Goal: Contribute content: Add original content to the website for others to see

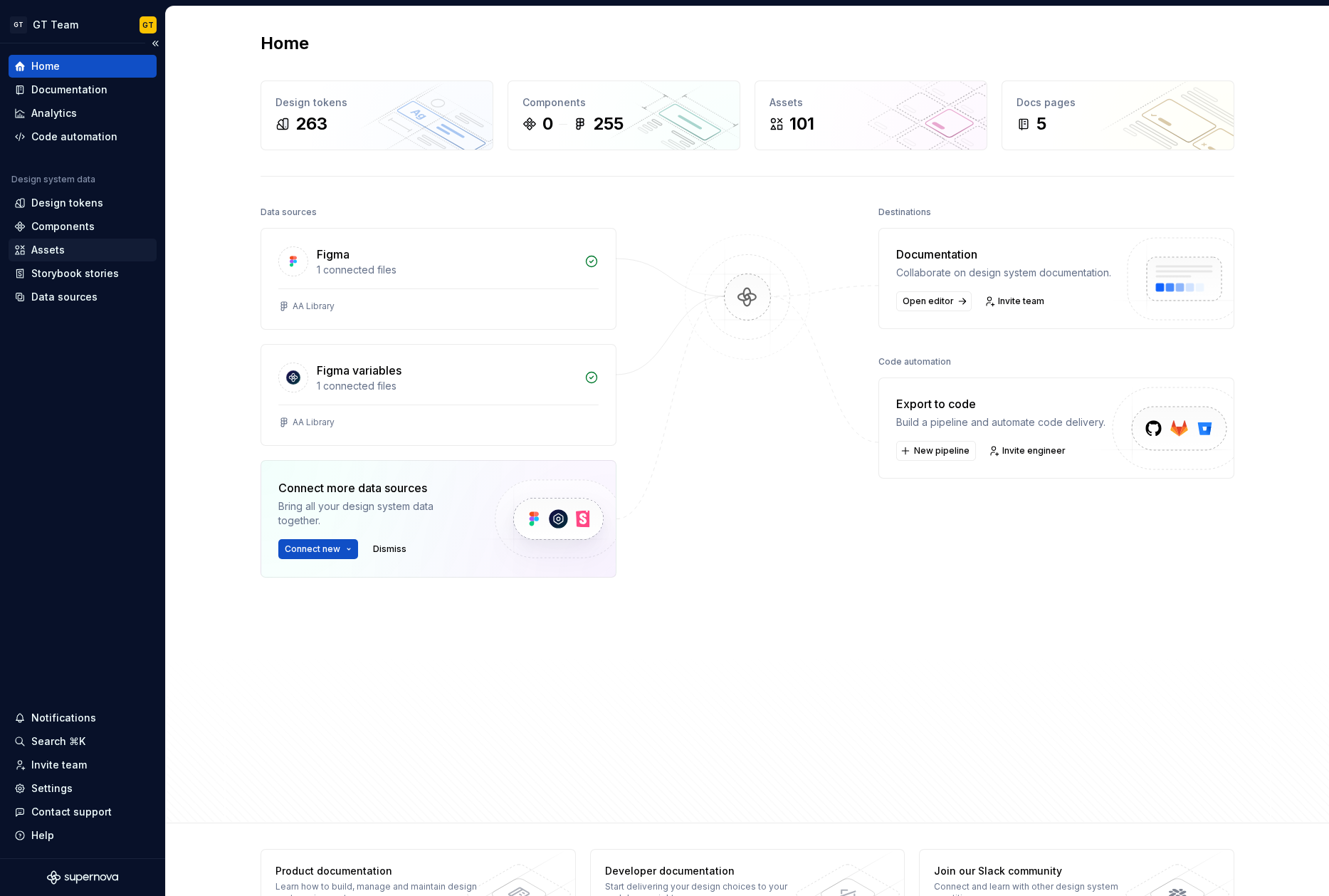
click at [65, 247] on div "Assets" at bounding box center [82, 249] width 136 height 14
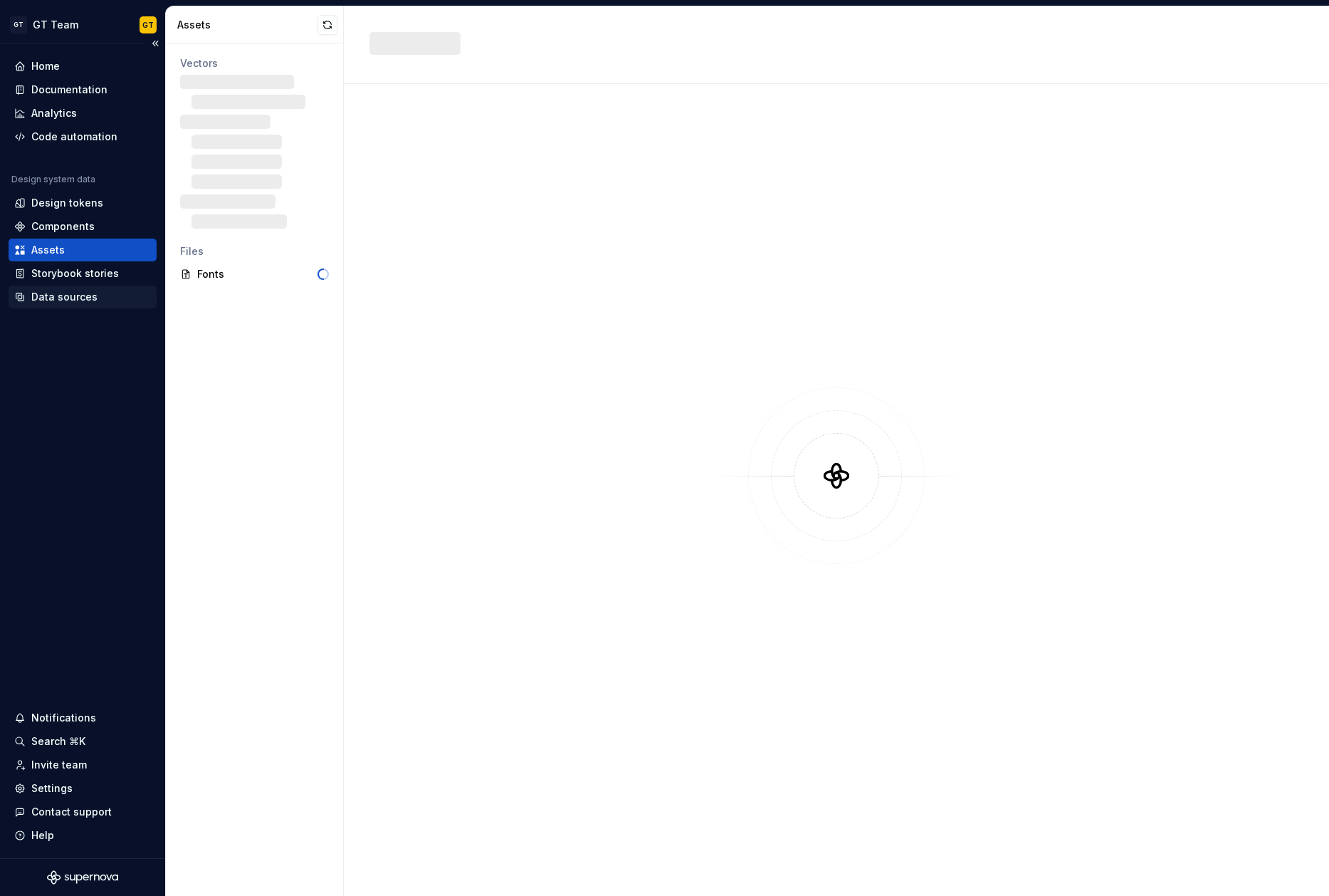
click at [78, 302] on div "Data sources" at bounding box center [64, 297] width 66 height 14
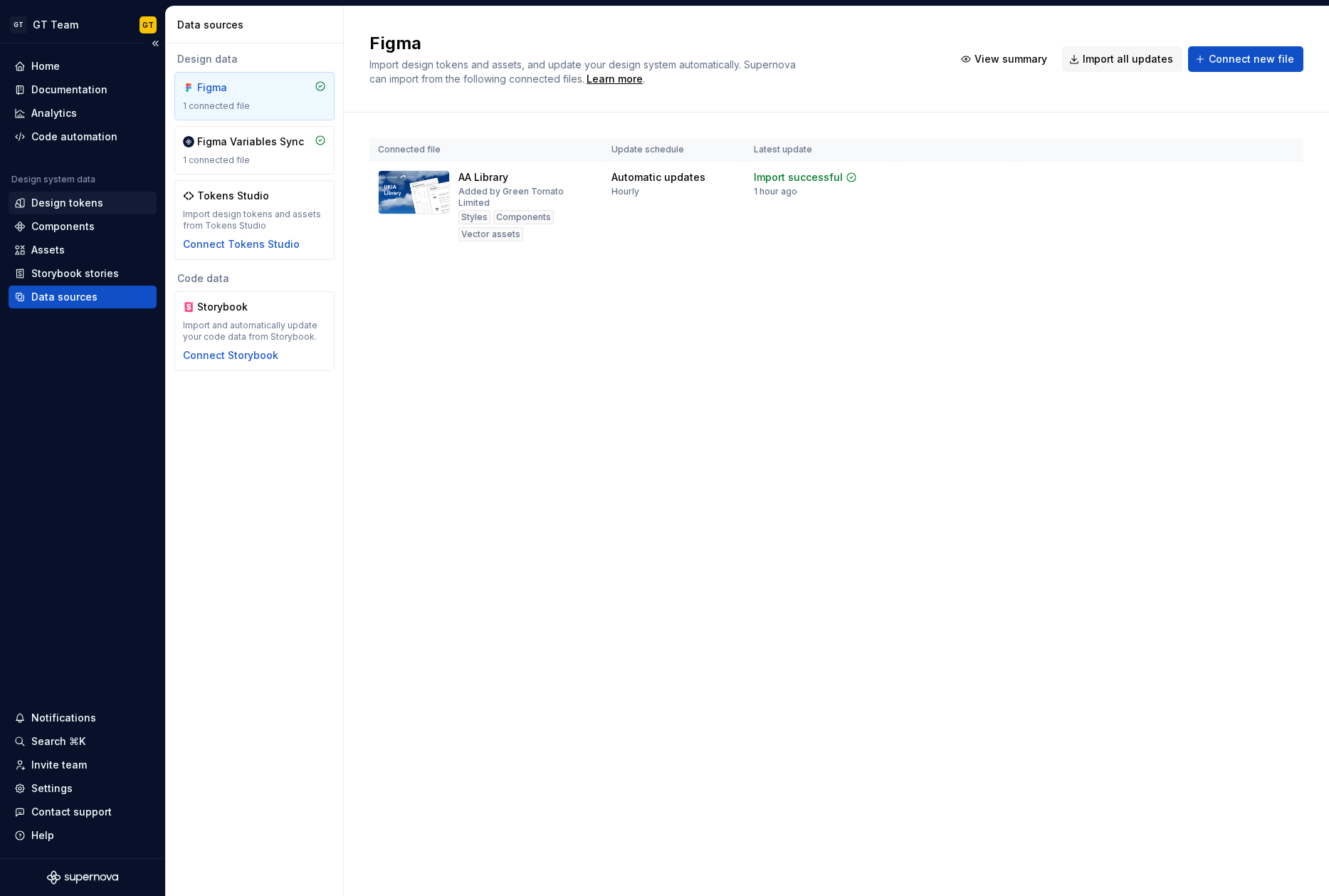
click at [86, 203] on div "Design tokens" at bounding box center [67, 203] width 72 height 14
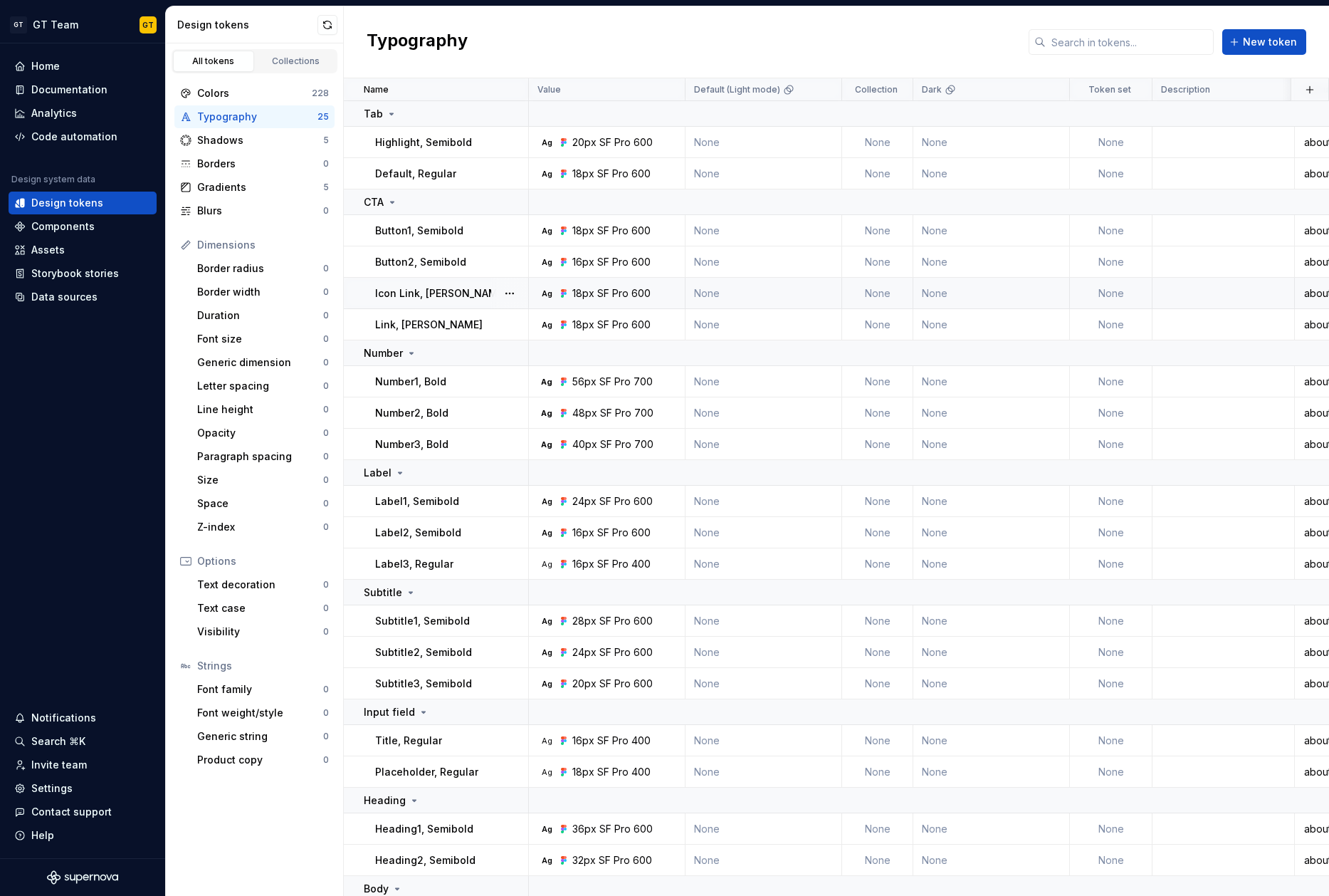
click at [472, 287] on div "Icon Link, [PERSON_NAME]" at bounding box center [452, 293] width 153 height 14
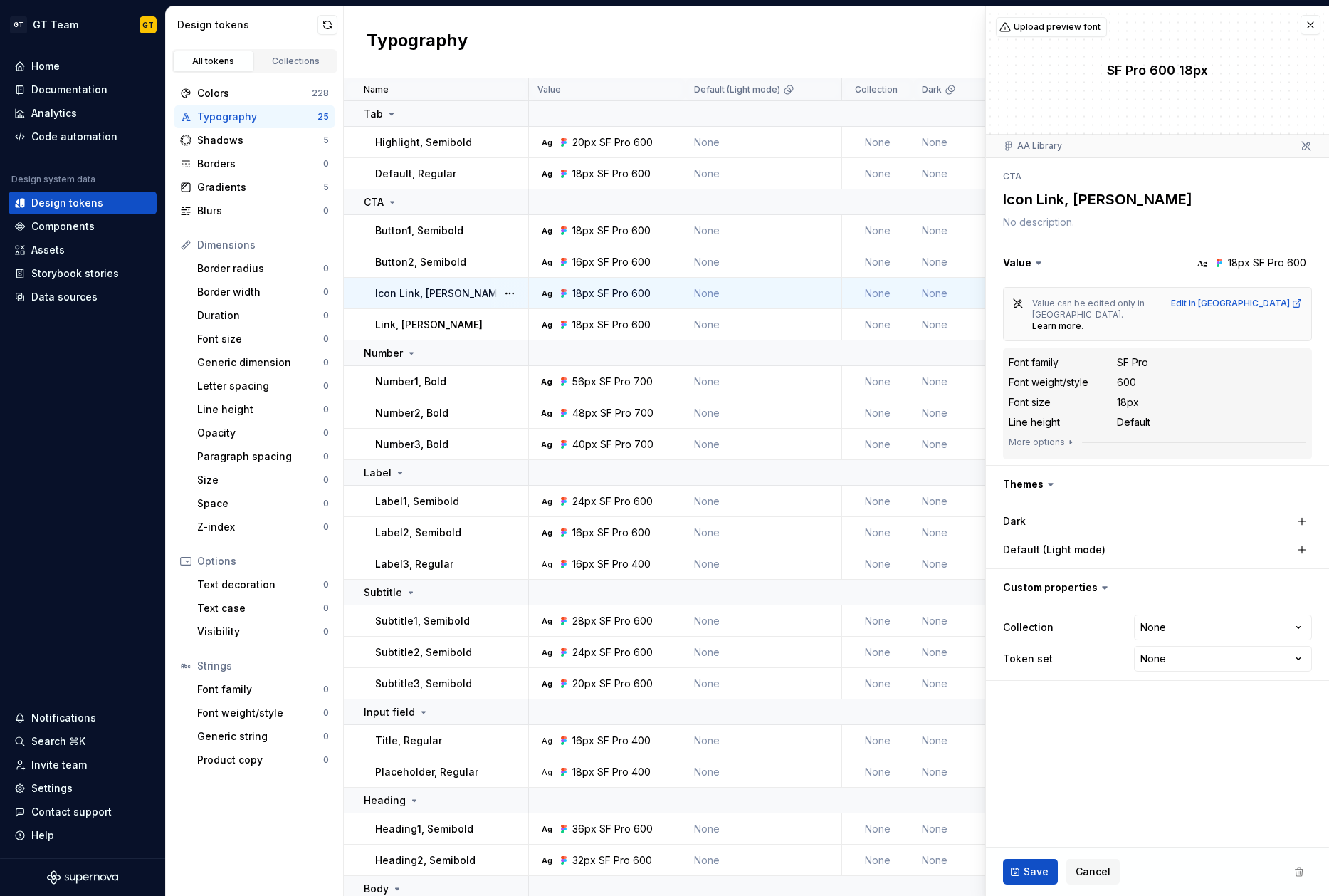
click at [1133, 355] on div "SF Pro" at bounding box center [1132, 362] width 31 height 14
drag, startPoint x: 1127, startPoint y: 367, endPoint x: 1136, endPoint y: 368, distance: 9.1
click at [1136, 374] on div "Font weight/style 600" at bounding box center [1157, 382] width 297 height 17
click at [1154, 414] on div "Line height Default" at bounding box center [1157, 422] width 297 height 17
click at [260, 366] on div "Generic dimension" at bounding box center [260, 362] width 126 height 14
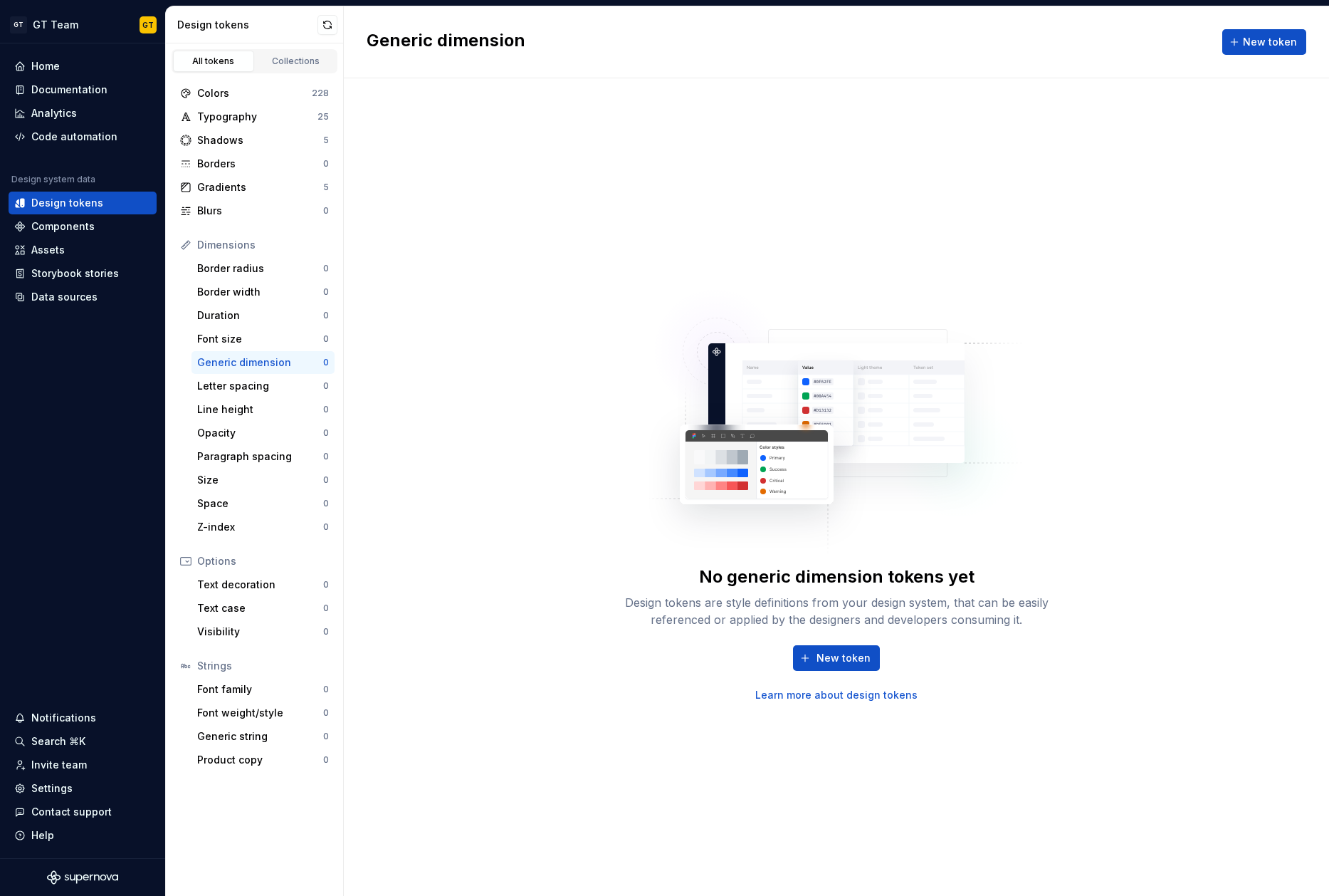
click at [649, 416] on img at bounding box center [837, 415] width 375 height 285
drag, startPoint x: 430, startPoint y: 211, endPoint x: 620, endPoint y: 372, distance: 249.0
click at [620, 372] on div "No generic dimension tokens yet Design tokens are style definitions from your d…" at bounding box center [837, 487] width 985 height 817
click at [86, 231] on div "Components" at bounding box center [63, 226] width 64 height 14
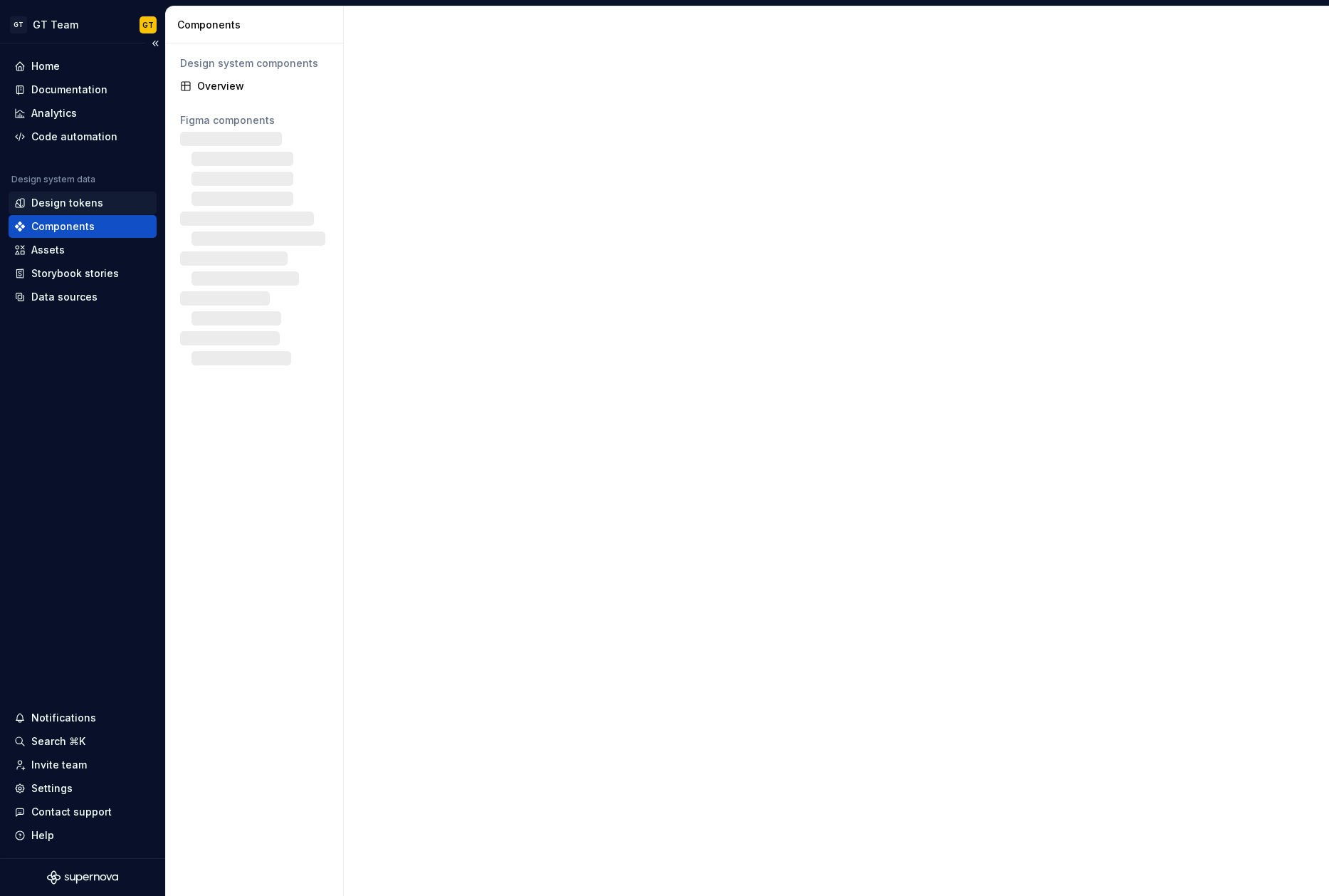
click at [104, 206] on div "Design tokens" at bounding box center [82, 203] width 136 height 14
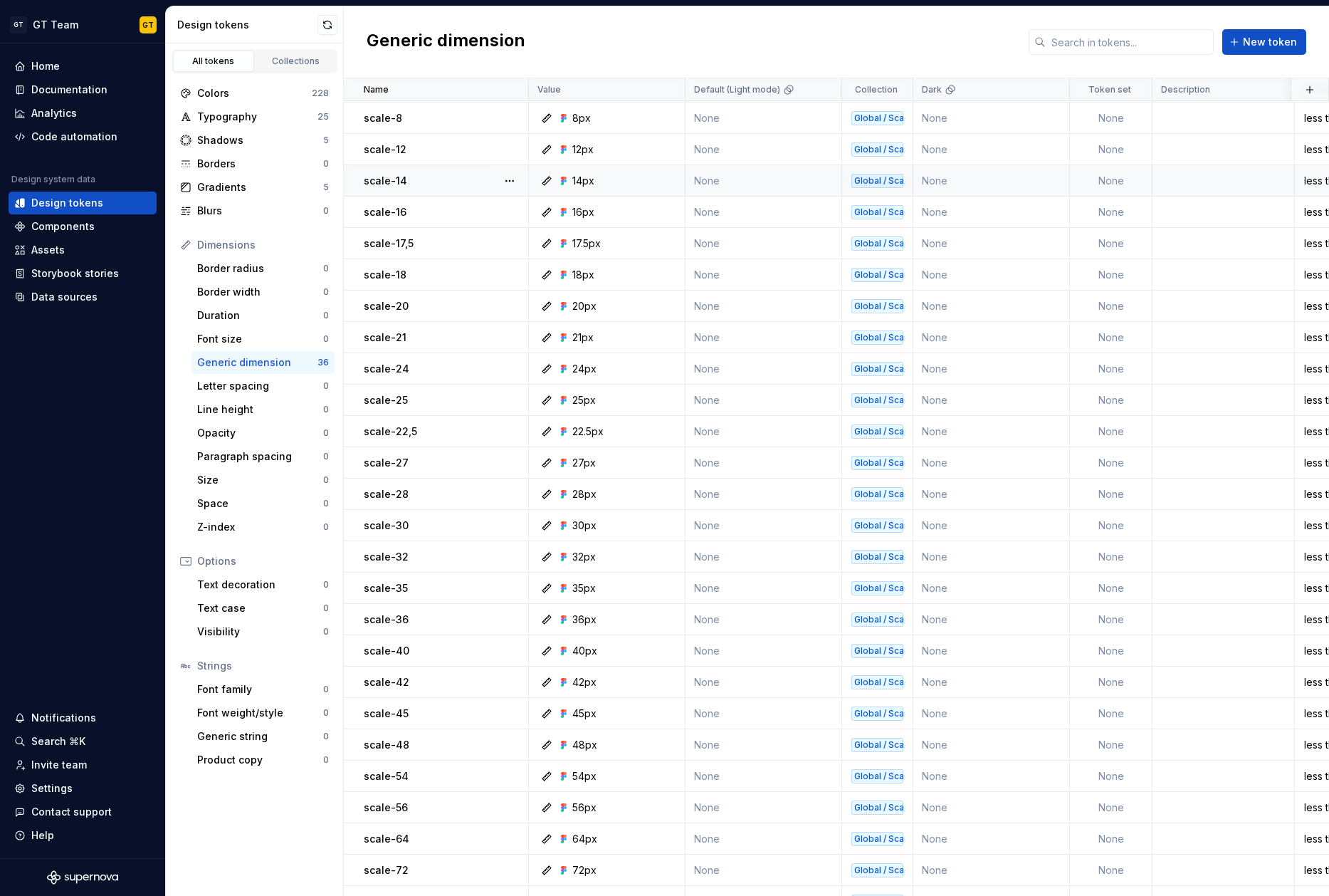
scroll to position [333, 0]
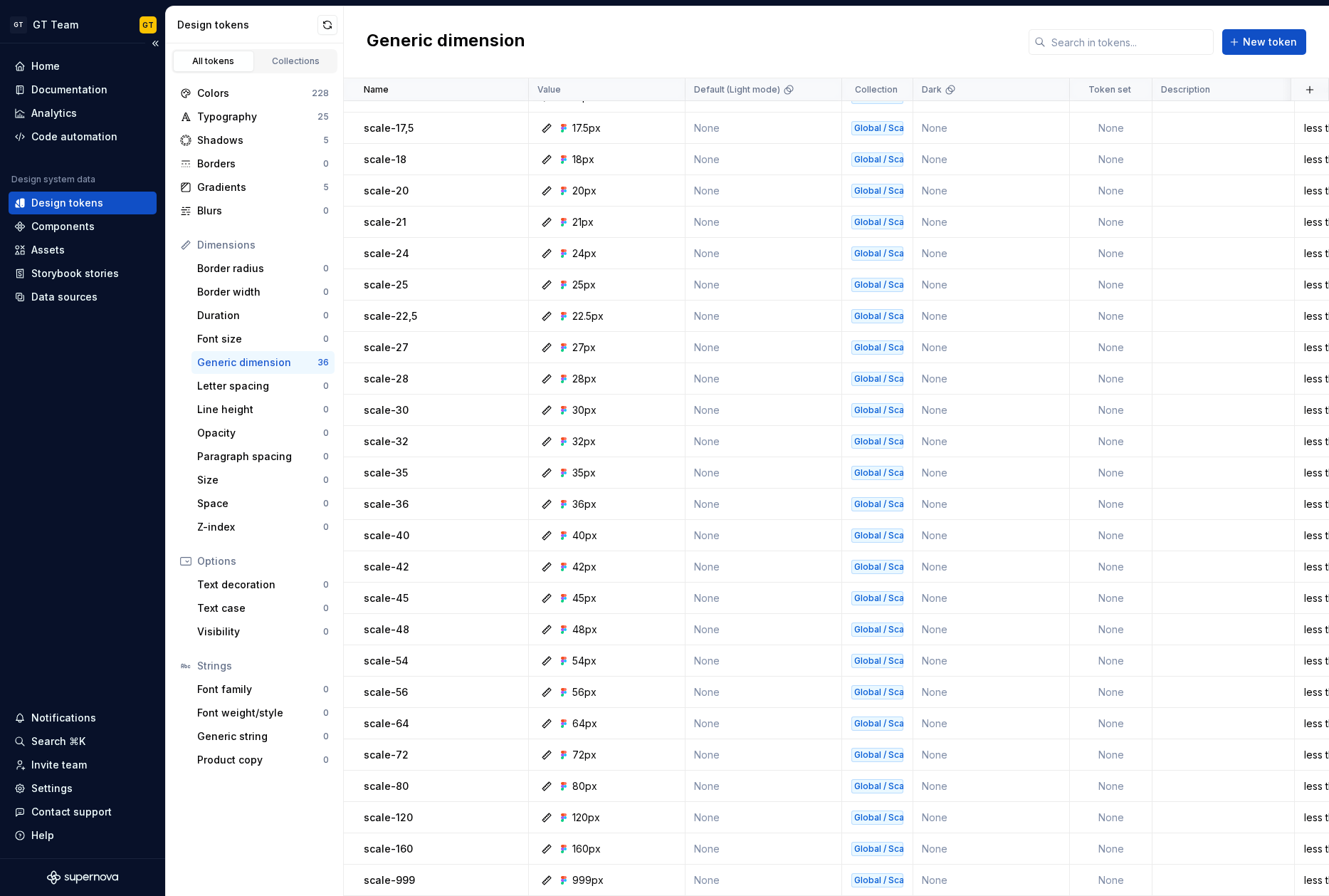
click at [74, 437] on div "Home Documentation Analytics Code automation Design system data Design tokens C…" at bounding box center [82, 450] width 165 height 815
click at [626, 55] on div "Generic dimension New token" at bounding box center [837, 42] width 985 height 72
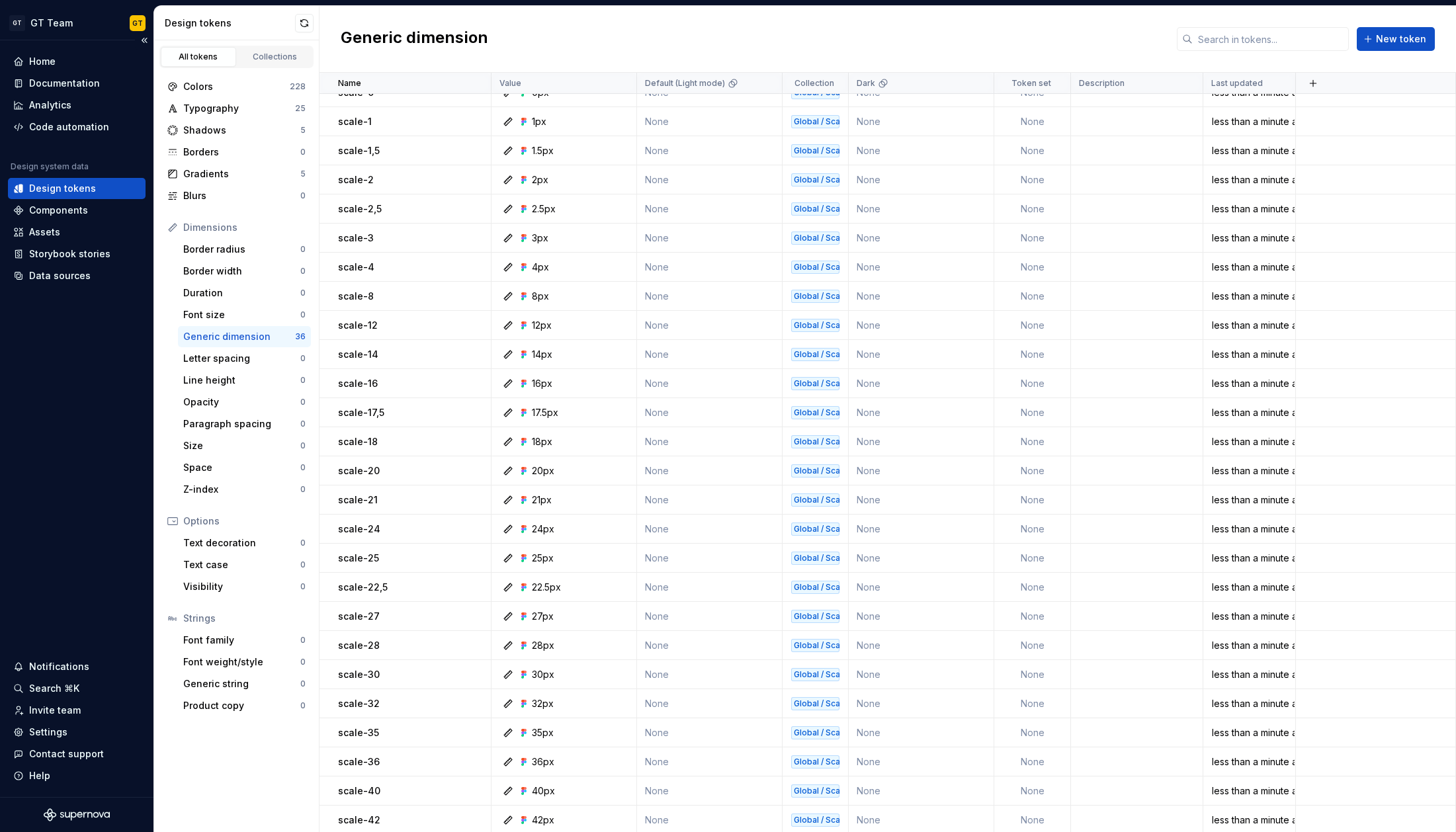
scroll to position [0, 0]
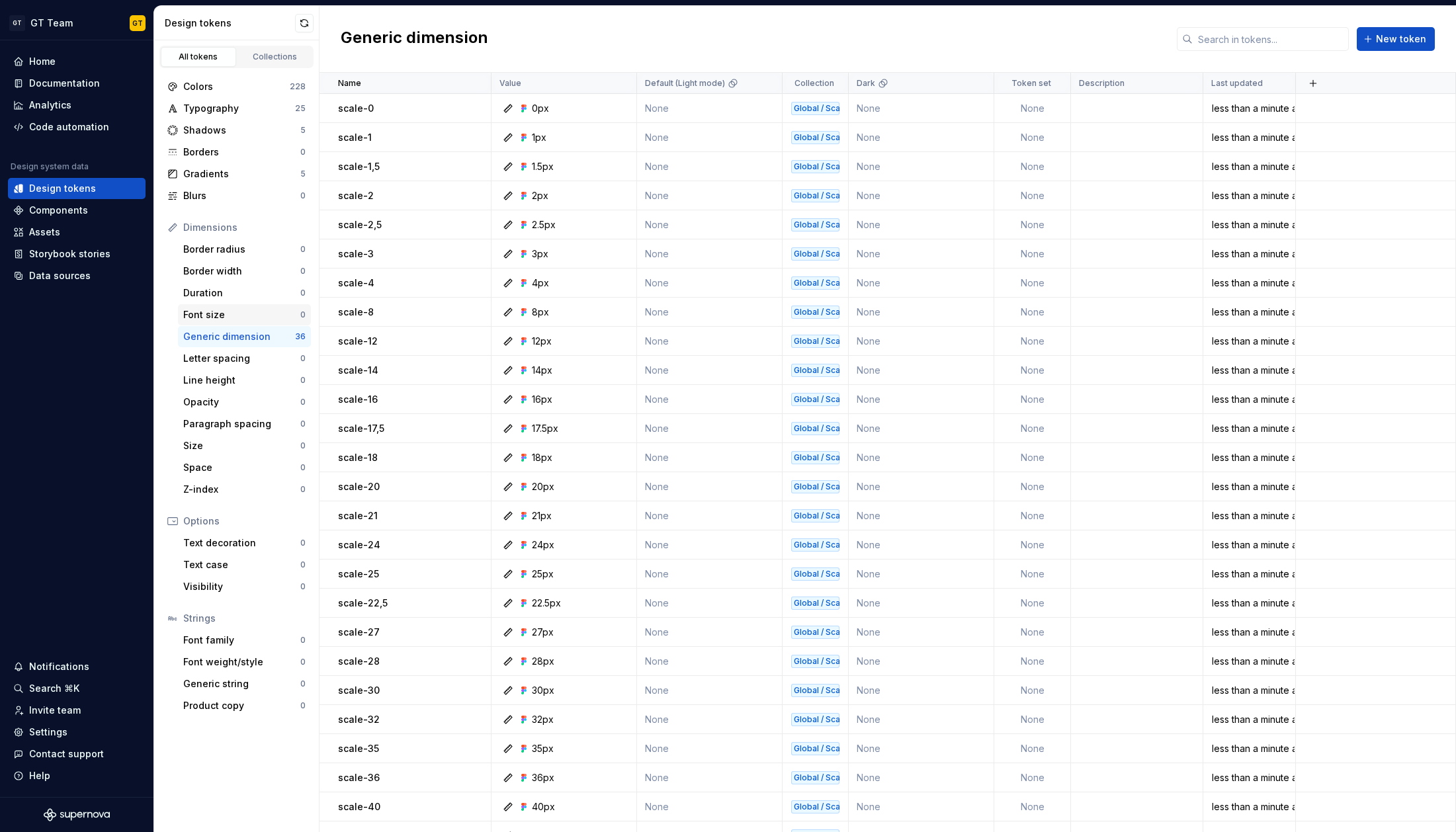
click at [250, 316] on div "Font size" at bounding box center [242, 314] width 117 height 13
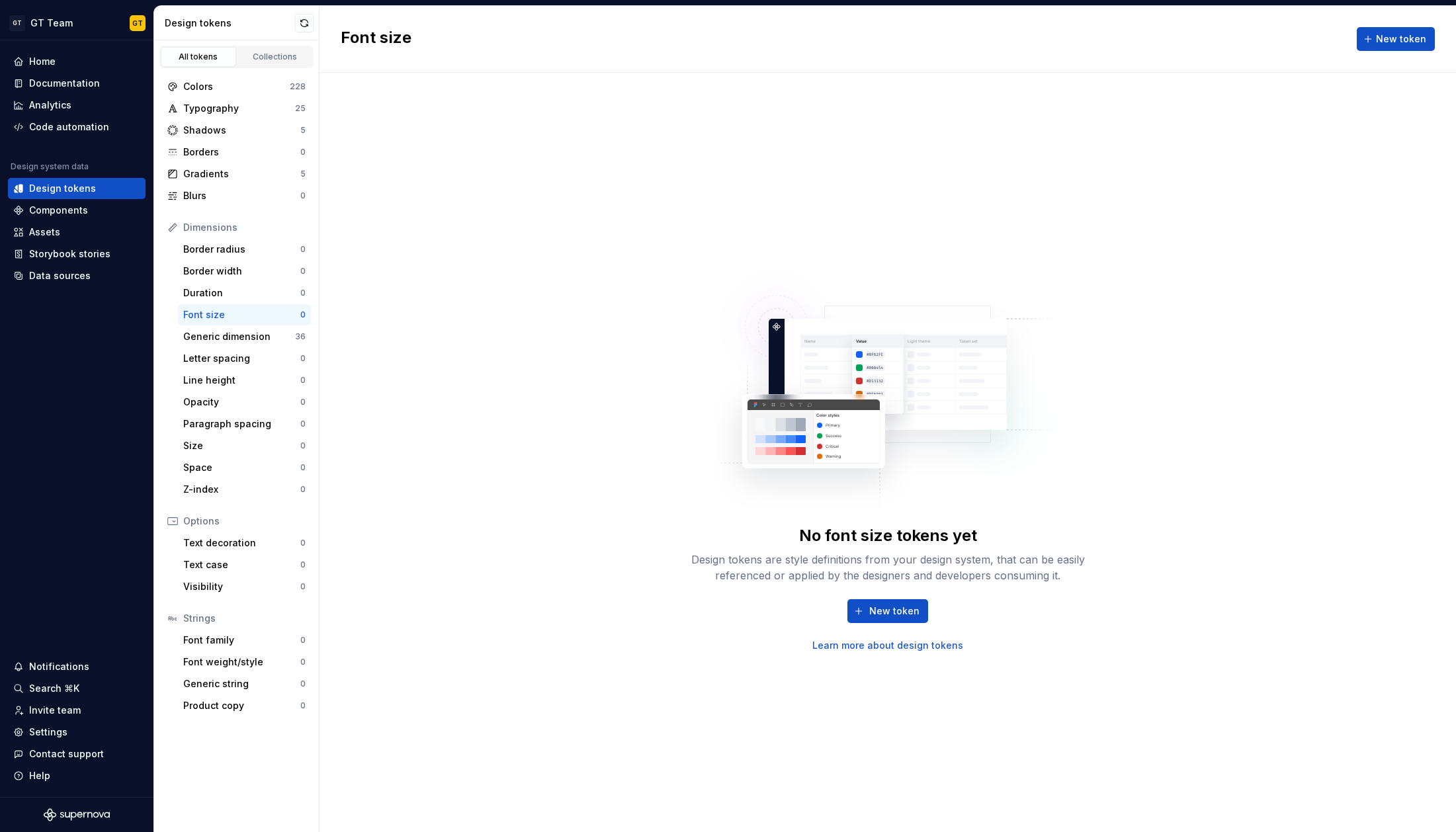
click at [873, 630] on div "New token Learn more about design tokens" at bounding box center [887, 625] width 424 height 53
click at [872, 613] on span "New token" at bounding box center [895, 611] width 50 height 13
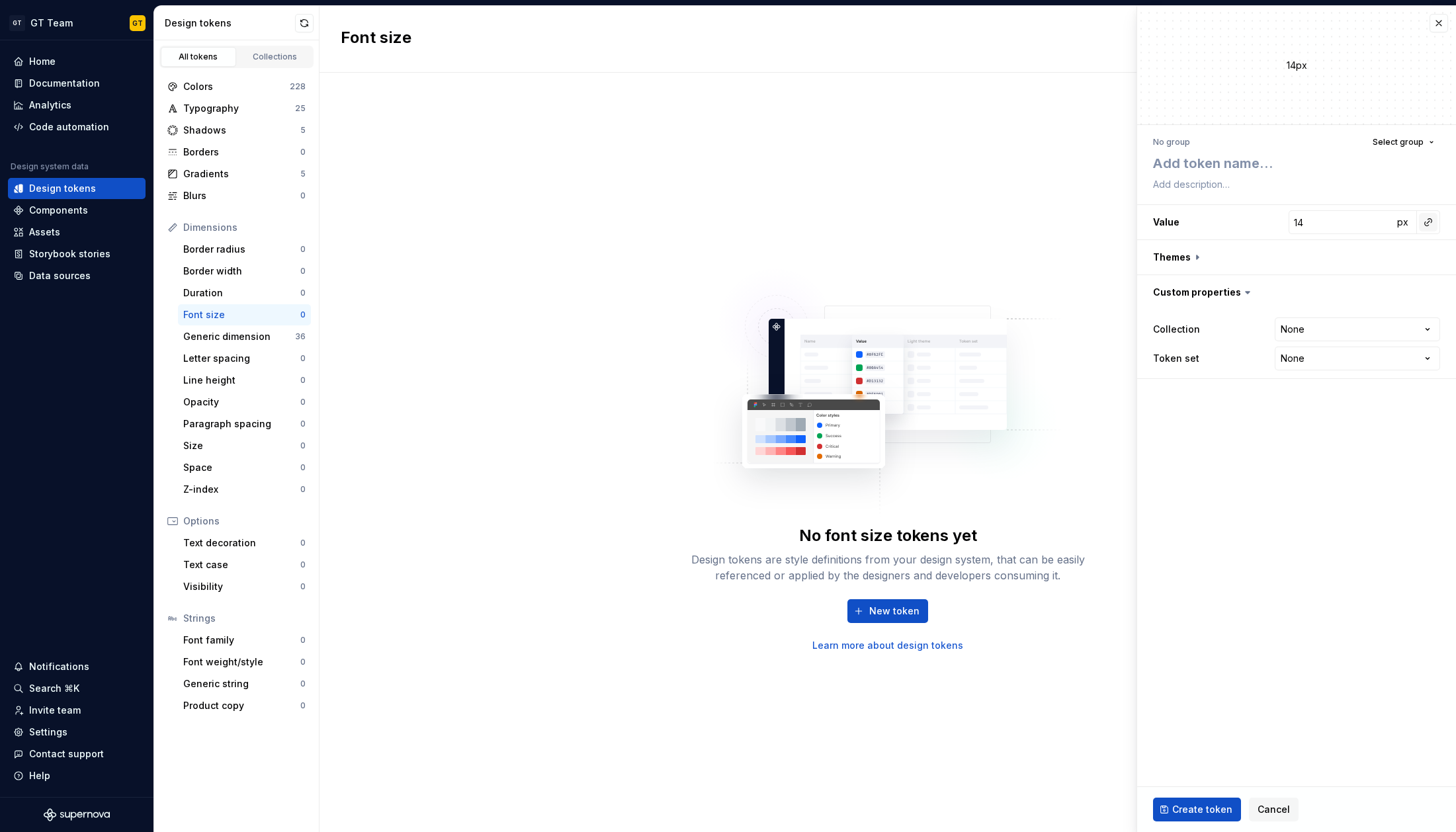
click at [1234, 221] on button "button" at bounding box center [1428, 222] width 19 height 19
click at [1234, 219] on html "**********" at bounding box center [728, 416] width 1456 height 832
click at [1234, 221] on input "14" at bounding box center [1340, 222] width 105 height 24
click at [1234, 221] on button "button" at bounding box center [1428, 222] width 19 height 19
click at [1013, 183] on html "**********" at bounding box center [728, 416] width 1456 height 832
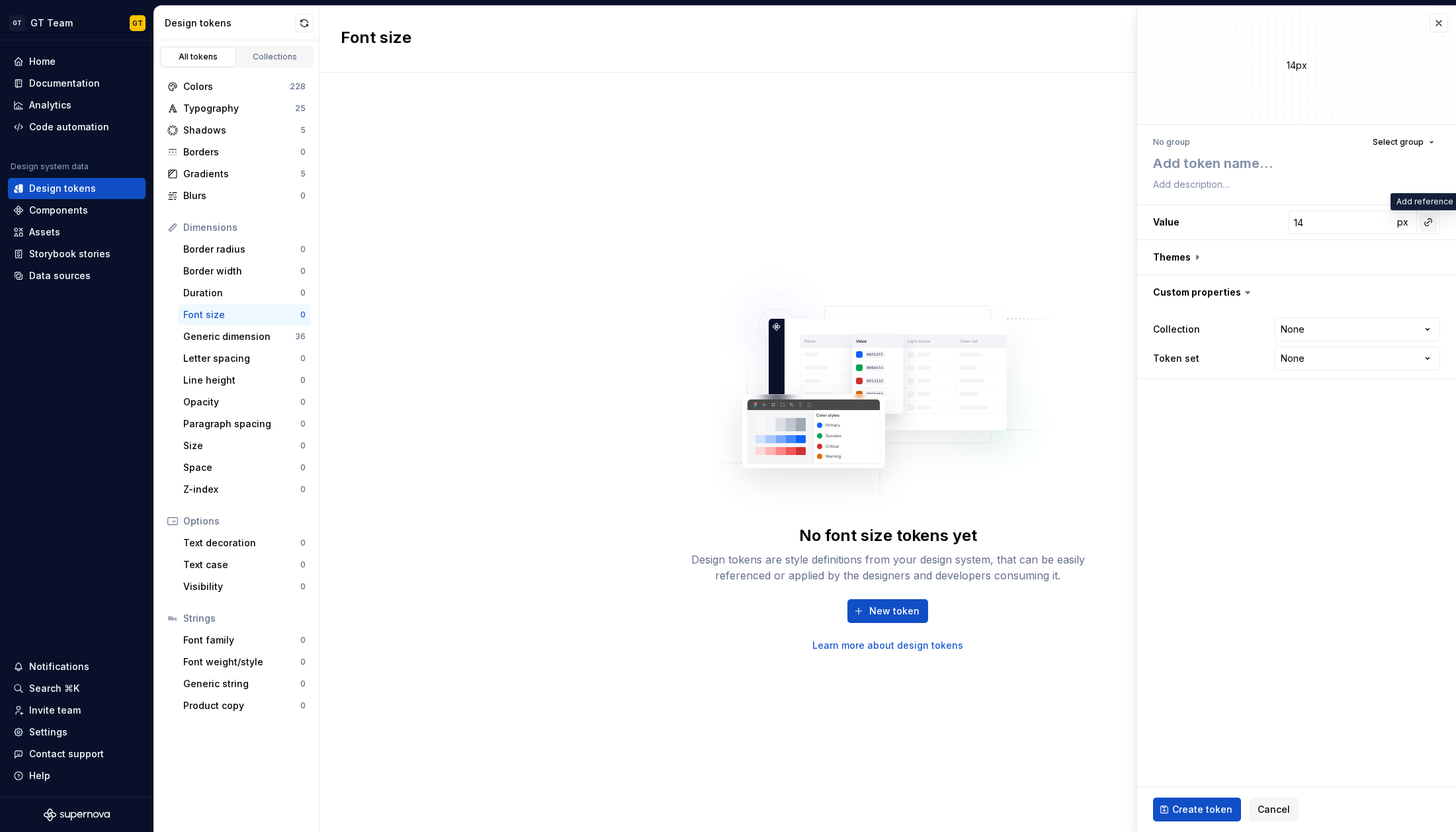
click at [1234, 221] on button "button" at bounding box center [1428, 222] width 19 height 19
click at [1180, 262] on html "**********" at bounding box center [728, 416] width 1456 height 832
click at [1177, 257] on button "button" at bounding box center [1296, 257] width 319 height 35
type textarea "*"
click at [1177, 257] on button "button" at bounding box center [1296, 257] width 319 height 35
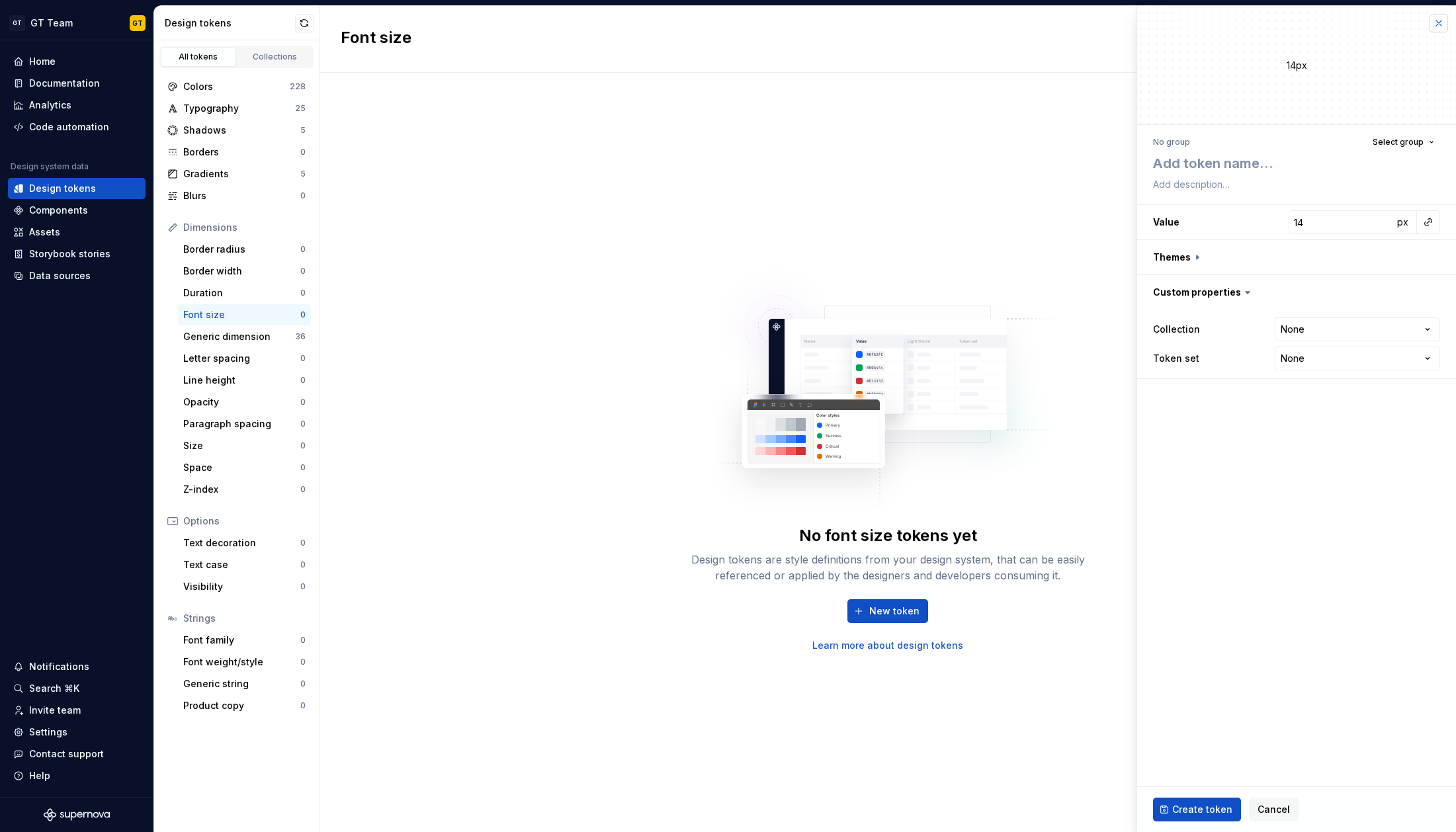
click at [1234, 18] on button "button" at bounding box center [1439, 24] width 19 height 19
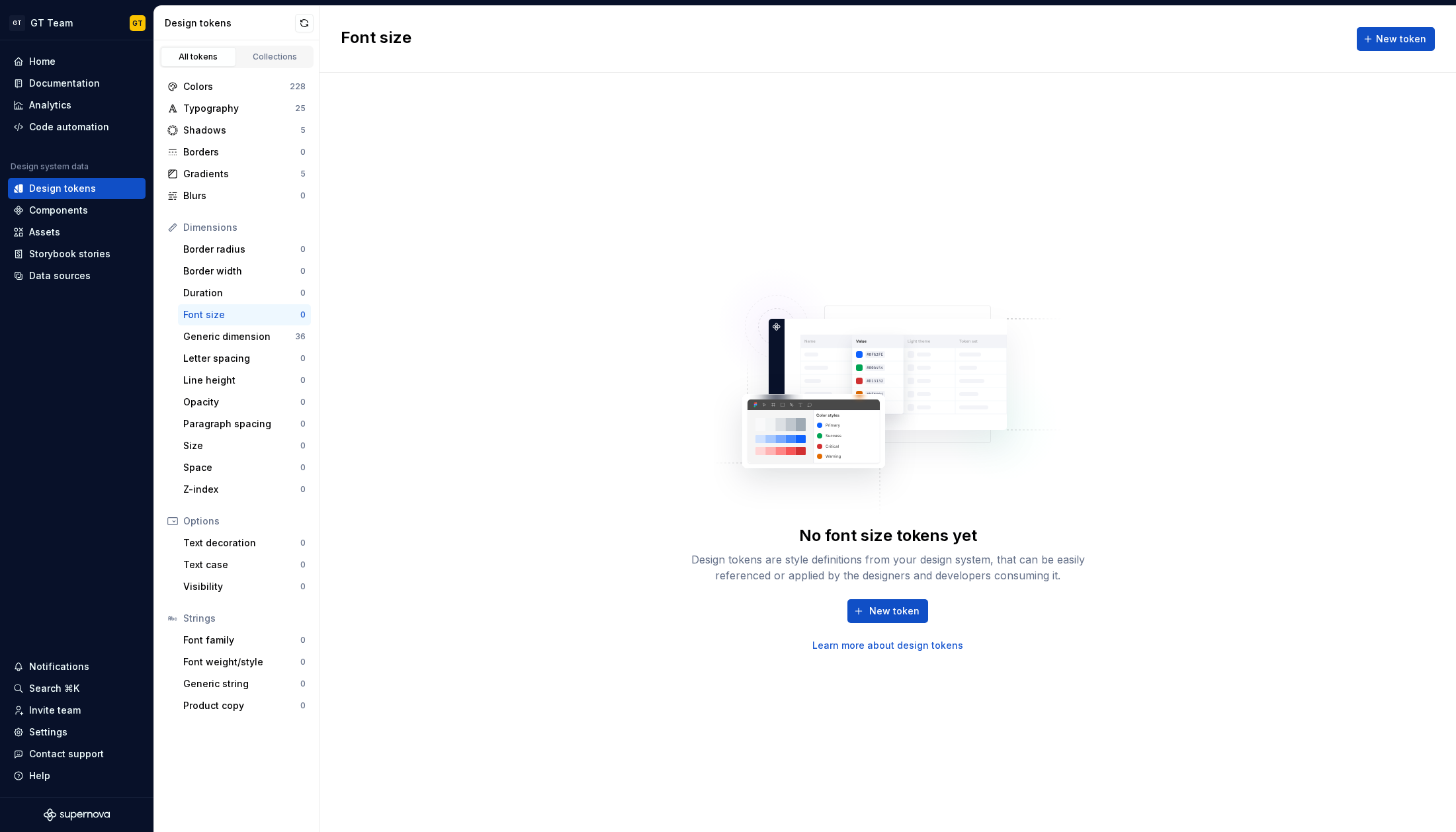
click at [861, 261] on img at bounding box center [887, 385] width 348 height 264
click at [254, 337] on div "Generic dimension" at bounding box center [239, 336] width 112 height 13
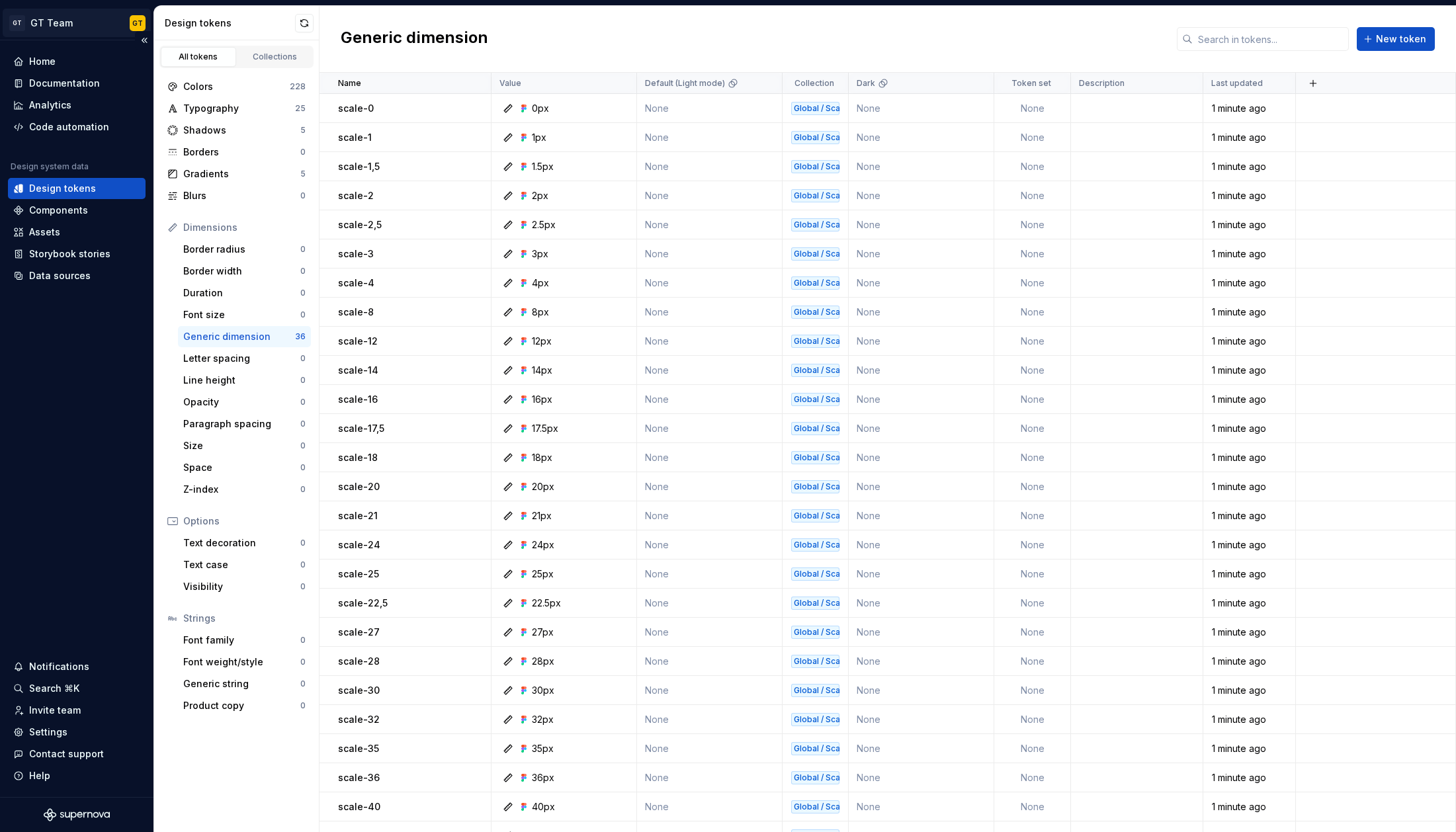
click at [139, 26] on html "GT GT Team GT Home Documentation Analytics Code automation Design system data D…" at bounding box center [728, 416] width 1456 height 832
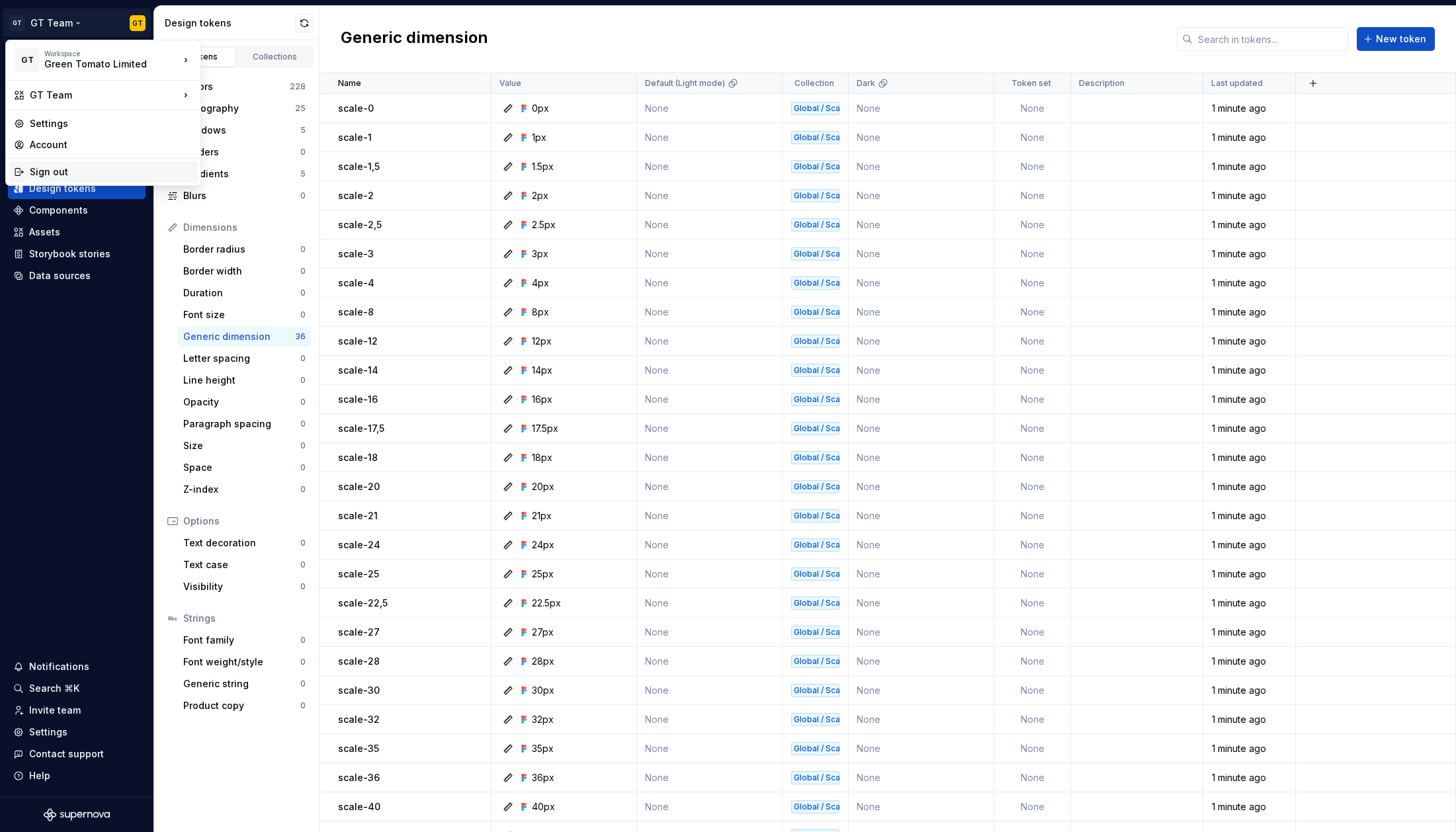
click at [62, 170] on div "Sign out" at bounding box center [111, 172] width 163 height 13
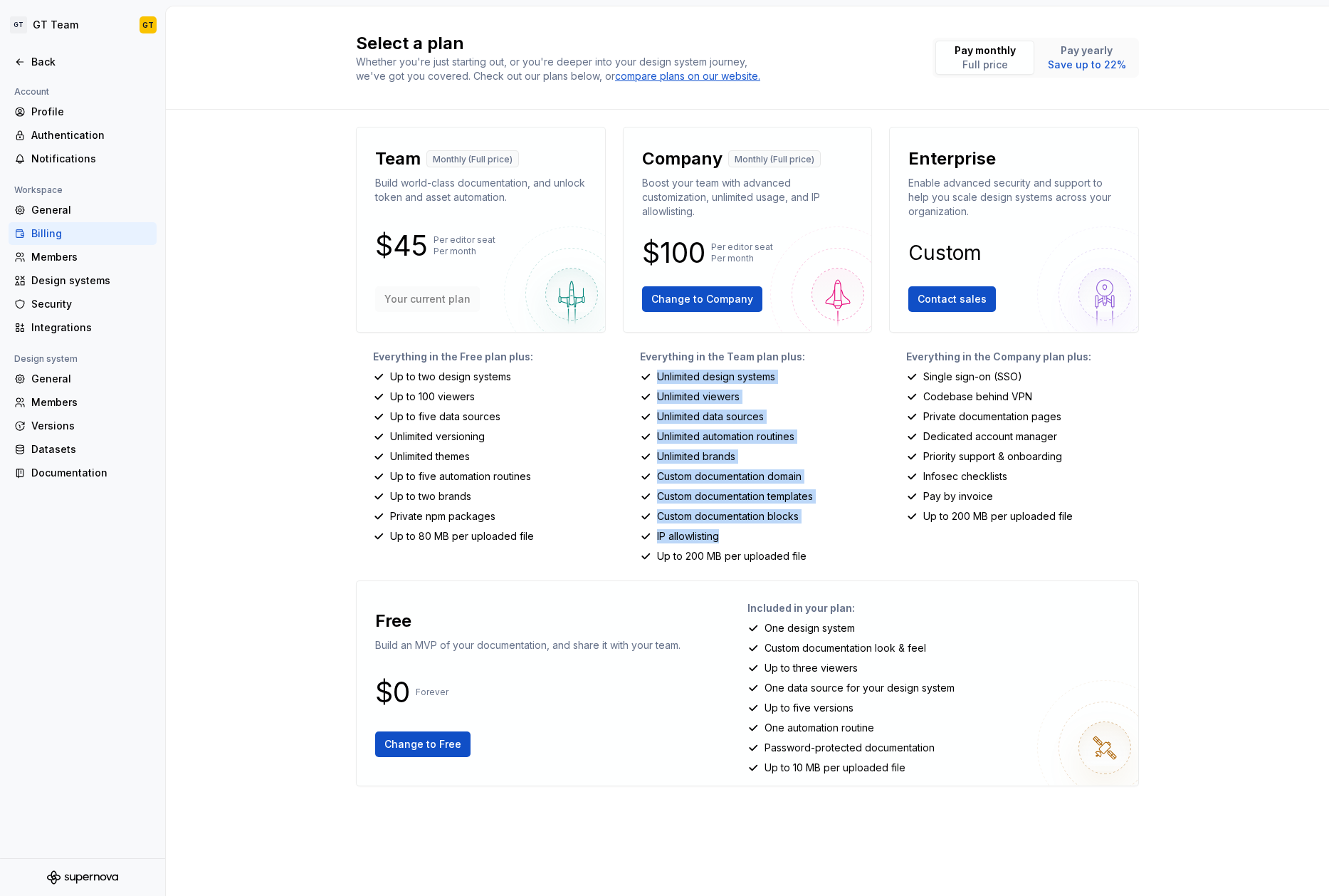
drag, startPoint x: 651, startPoint y: 371, endPoint x: 819, endPoint y: 543, distance: 240.4
click at [819, 543] on div "Everything in the Team plan plus: Unlimited design systems Unlimited viewers Un…" at bounding box center [748, 456] width 250 height 214
click at [841, 501] on div "Custom documentation templates" at bounding box center [756, 496] width 233 height 14
